Goal: Task Accomplishment & Management: Use online tool/utility

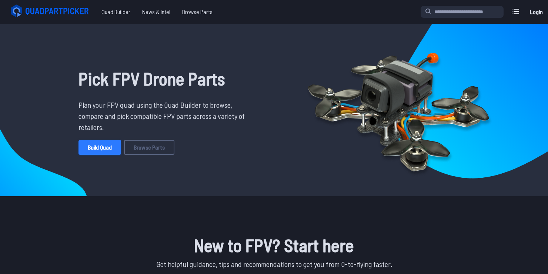
click at [103, 152] on link "Build Quad" at bounding box center [99, 147] width 43 height 15
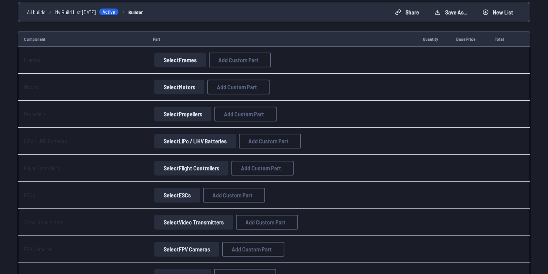
scroll to position [69, 0]
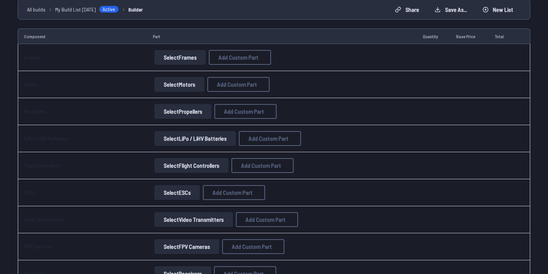
click at [171, 57] on button "Select Frames" at bounding box center [179, 57] width 51 height 15
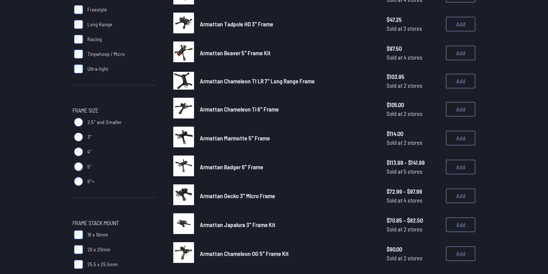
scroll to position [157, 0]
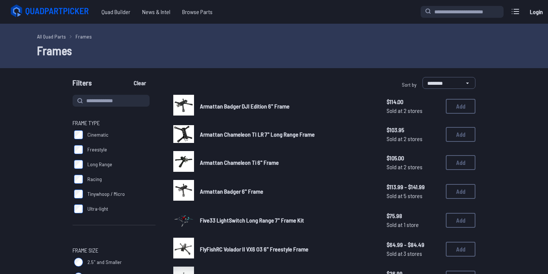
click at [271, 104] on span "Armattan Badger DJI Edition 6" Frame" at bounding box center [245, 106] width 90 height 7
click at [463, 108] on button "Add" at bounding box center [461, 106] width 30 height 15
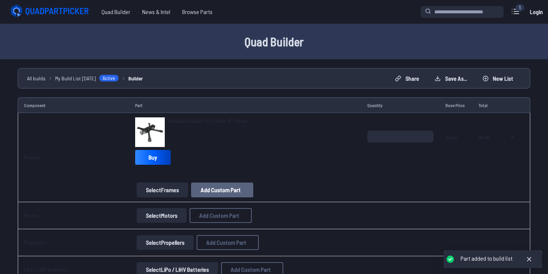
scroll to position [105, 0]
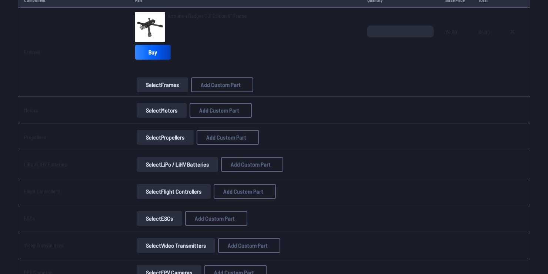
click at [163, 110] on button "Select Motors" at bounding box center [162, 110] width 50 height 15
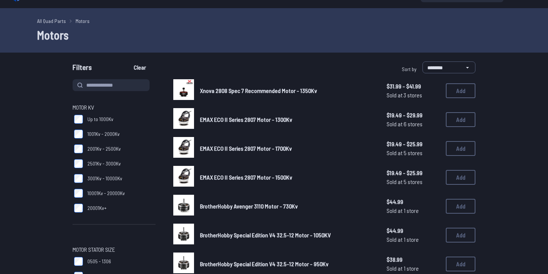
scroll to position [16, 0]
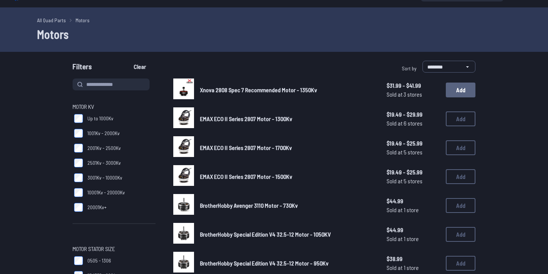
click at [469, 87] on button "Add" at bounding box center [461, 90] width 30 height 15
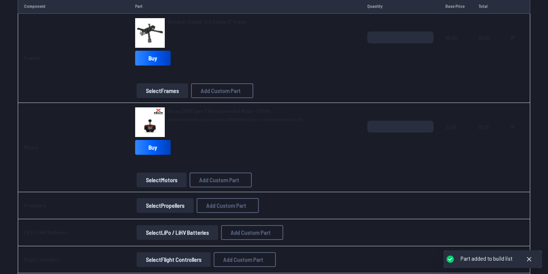
scroll to position [89, 0]
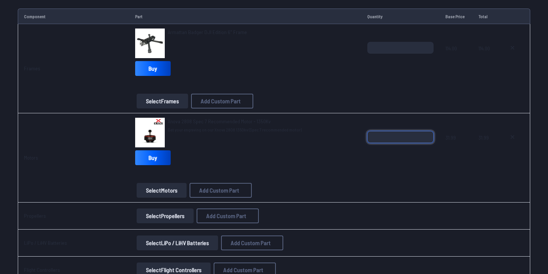
click at [384, 135] on input "*" at bounding box center [400, 137] width 66 height 12
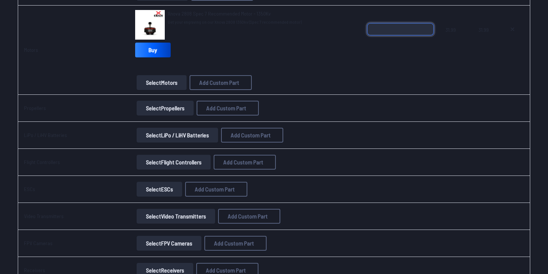
scroll to position [197, 0]
type input "*"
click at [175, 111] on button "Select Propellers" at bounding box center [165, 107] width 57 height 15
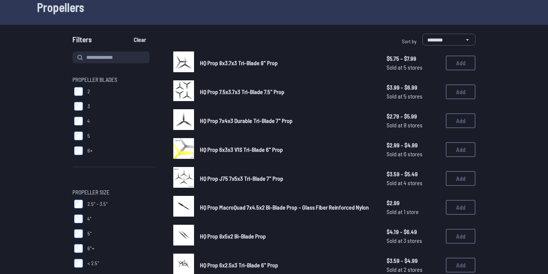
scroll to position [44, 0]
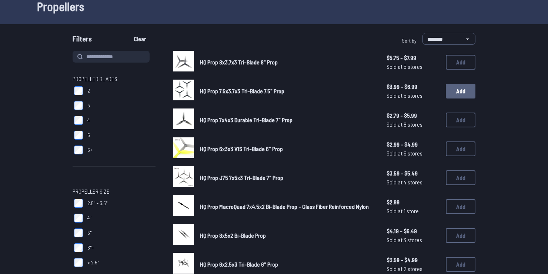
click at [468, 93] on button "Add" at bounding box center [461, 91] width 30 height 15
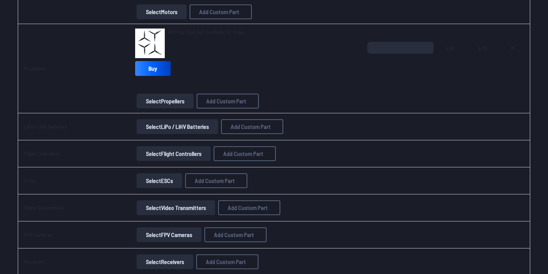
scroll to position [268, 0]
click at [177, 132] on button "Select LiPo / LiHV Batteries" at bounding box center [177, 126] width 81 height 15
click at [189, 124] on button "Select LiPo / LiHV Batteries" at bounding box center [177, 126] width 81 height 15
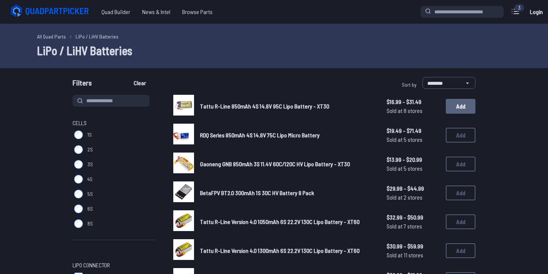
click at [460, 102] on button "Add" at bounding box center [461, 106] width 30 height 15
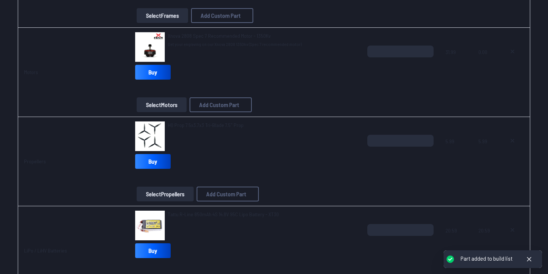
scroll to position [345, 0]
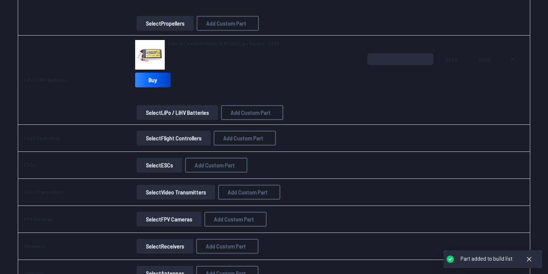
click at [192, 144] on button "Select Flight Controllers" at bounding box center [174, 138] width 74 height 15
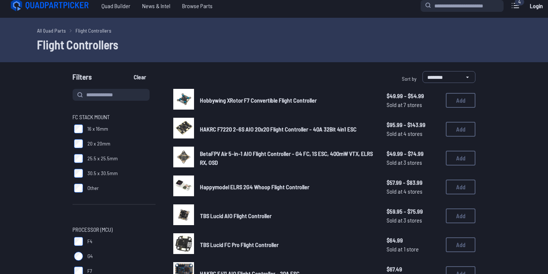
scroll to position [7, 0]
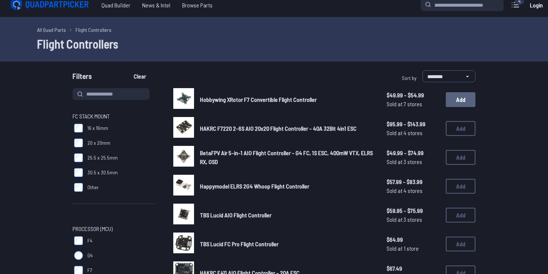
click at [453, 102] on button "Add" at bounding box center [461, 99] width 30 height 15
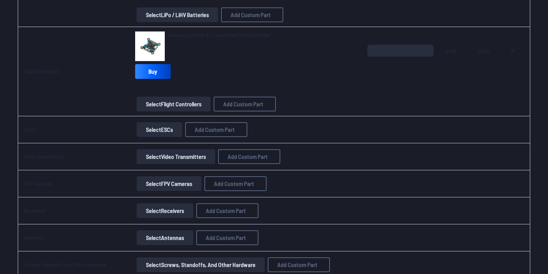
scroll to position [458, 0]
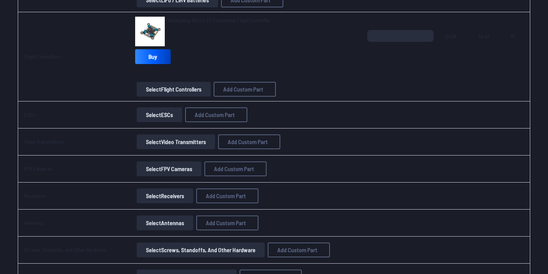
click at [147, 121] on td "Select ESCs Add Custom Part Add Custom Part Part name* Brand / Manufacturer Pri…" at bounding box center [245, 114] width 232 height 27
click at [159, 119] on button "Select ESCs" at bounding box center [160, 114] width 46 height 15
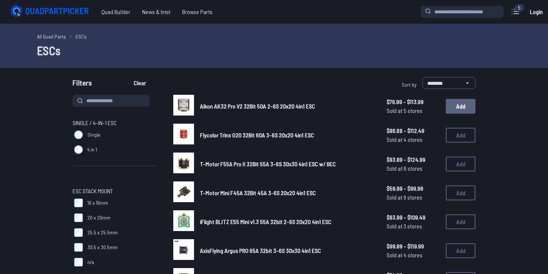
click at [464, 113] on button "Add" at bounding box center [461, 106] width 30 height 15
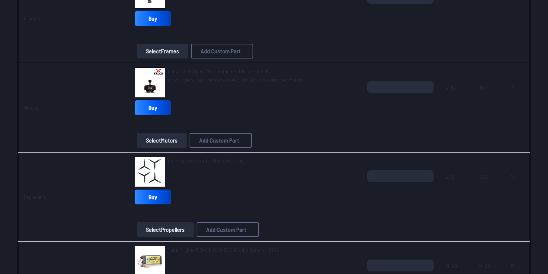
scroll to position [138, 0]
click at [384, 86] on input "*" at bounding box center [400, 87] width 66 height 12
drag, startPoint x: 384, startPoint y: 86, endPoint x: 348, endPoint y: 77, distance: 36.1
click at [348, 77] on div "Xnova 2808 Spec 7 Recommended Motor - 1350Kv Get your engraving on our Xnova 28…" at bounding box center [245, 83] width 220 height 30
click at [391, 88] on input "number" at bounding box center [400, 87] width 66 height 12
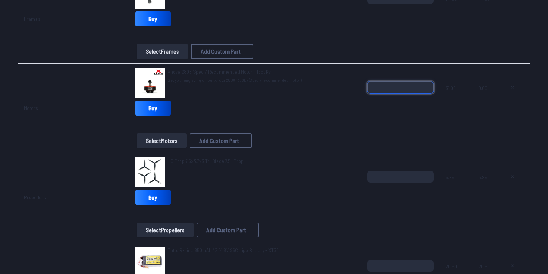
type input "*"
click at [375, 120] on span at bounding box center [400, 126] width 66 height 18
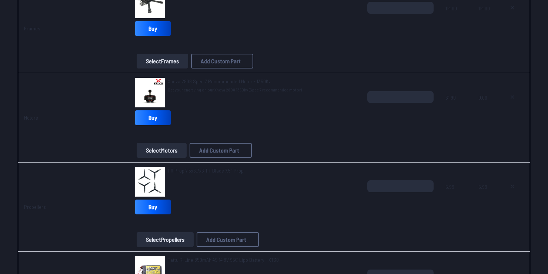
type textarea "**********"
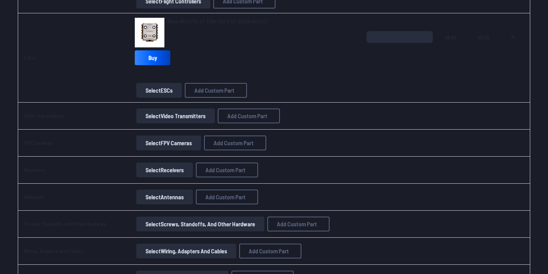
scroll to position [555, 0]
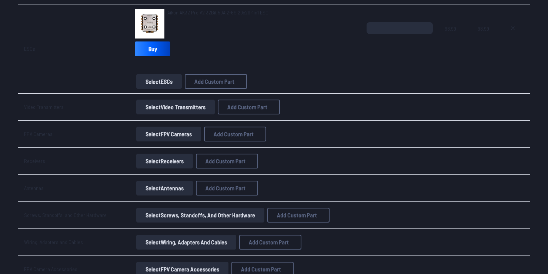
click at [194, 105] on button "Select Video Transmitters" at bounding box center [175, 107] width 78 height 15
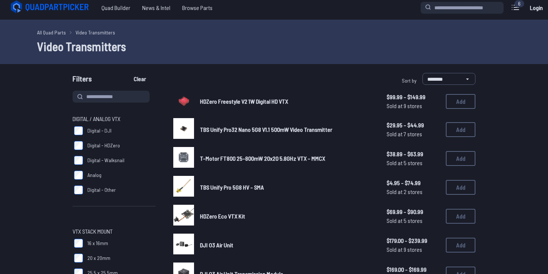
scroll to position [4, 0]
click at [465, 102] on button "Add" at bounding box center [461, 101] width 30 height 15
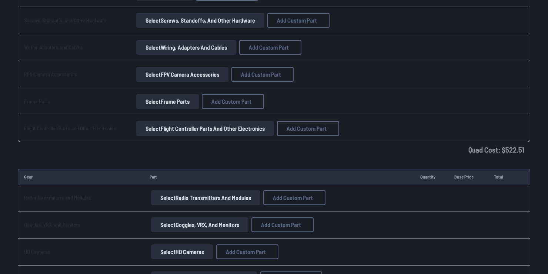
scroll to position [810, 0]
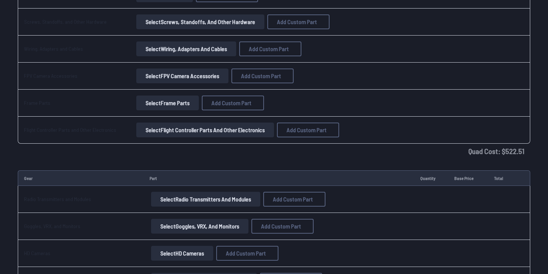
click at [184, 101] on button "Select Frame Parts" at bounding box center [167, 103] width 63 height 15
